Goal: Task Accomplishment & Management: Use online tool/utility

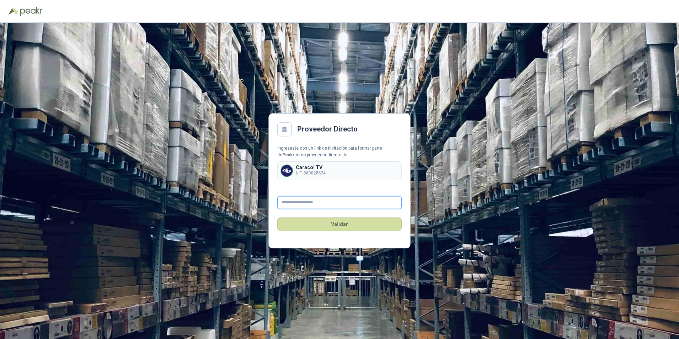
click at [320, 203] on input "text" at bounding box center [339, 202] width 124 height 13
type input "**********"
click at [328, 228] on button "Validar" at bounding box center [339, 223] width 124 height 13
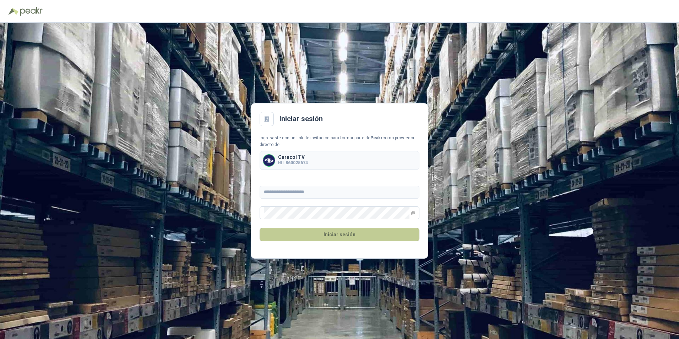
click at [364, 232] on button "Iniciar sesión" at bounding box center [339, 234] width 160 height 13
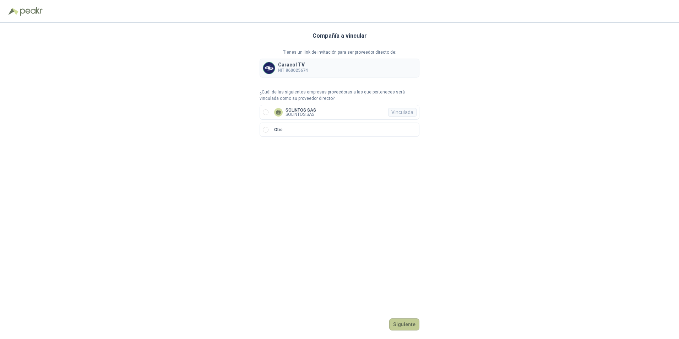
click at [409, 326] on button "Siguiente" at bounding box center [404, 324] width 30 height 12
click at [267, 126] on label "Otro" at bounding box center [339, 129] width 160 height 14
click at [281, 110] on icon at bounding box center [278, 112] width 6 height 6
click at [402, 317] on div "Compañía a vincular Tienes un link de invitación para ser proveedor directo de:…" at bounding box center [339, 181] width 160 height 316
click at [407, 328] on button "Ingresar" at bounding box center [405, 324] width 28 height 12
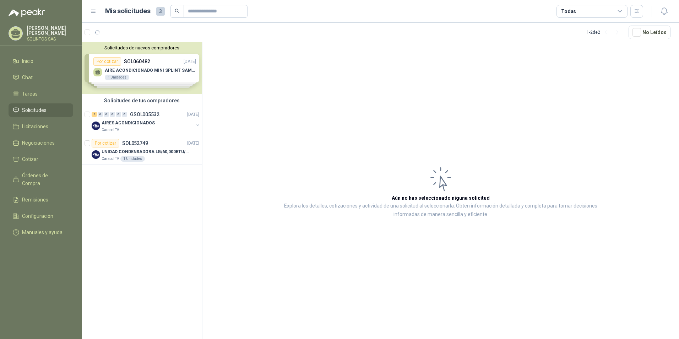
drag, startPoint x: 56, startPoint y: 99, endPoint x: 60, endPoint y: 103, distance: 5.0
click at [56, 100] on link "Tareas" at bounding box center [41, 93] width 65 height 13
click at [61, 106] on link "Solicitudes" at bounding box center [41, 109] width 65 height 13
click at [168, 119] on div "AIRES ACONDICIONADOS" at bounding box center [148, 123] width 92 height 9
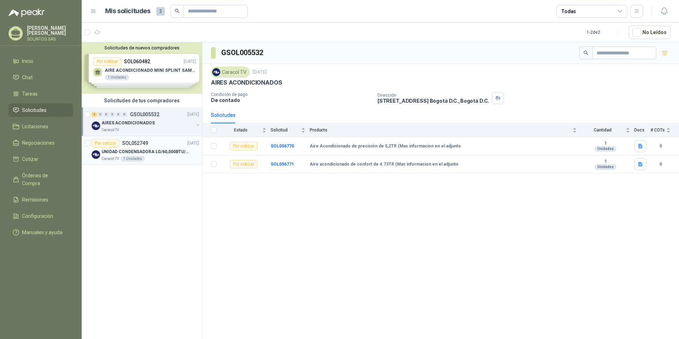
click at [146, 148] on p "UNIDAD CONDENSADORA LG/60,000BTU/220V/R410A: I" at bounding box center [146, 151] width 88 height 7
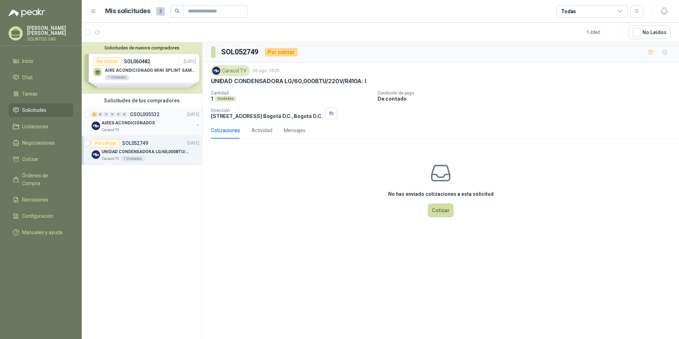
click at [131, 131] on div "Caracol TV" at bounding box center [148, 130] width 92 height 6
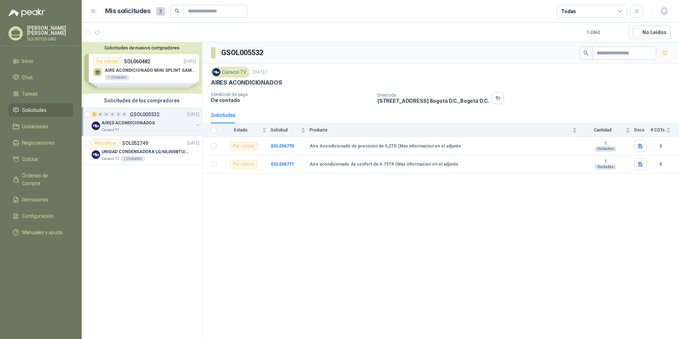
click at [138, 68] on div "Solicitudes de nuevos compradores Por cotizar SOL060482 [DATE] AIRE ACONDICIONA…" at bounding box center [142, 67] width 120 height 51
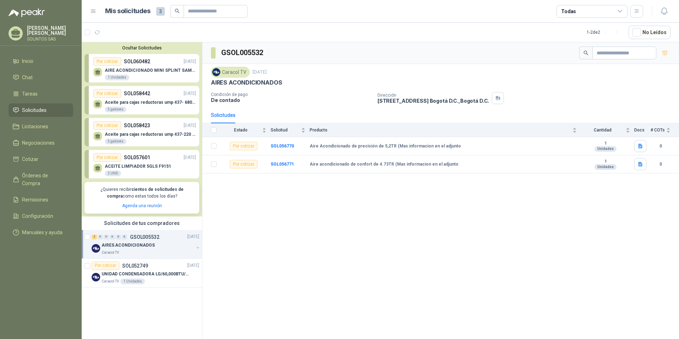
click at [463, 300] on div "GSOL005532 Caracol TV [DATE] AIRES ACONDICIONADOS Condición de pago De contado …" at bounding box center [440, 191] width 476 height 299
click at [317, 241] on div "GSOL005532 Caracol TV [DATE] AIRES ACONDICIONADOS Condición de pago De contado …" at bounding box center [440, 191] width 476 height 299
click at [246, 221] on div "GSOL005532 Caracol TV [DATE] AIRES ACONDICIONADOS Condición de pago De contado …" at bounding box center [440, 191] width 476 height 299
click at [167, 232] on div "2 0 0 0 0 0 GSOL005532 [DATE] AIRES ACONDICIONADOS Caracol TV" at bounding box center [142, 244] width 120 height 29
click at [167, 260] on article "Por cotizar SOL052749 [DATE] UNIDAD CONDENSADORA LG/60,000BTU/220V/R410A: I Car…" at bounding box center [142, 272] width 120 height 29
